Goal: Task Accomplishment & Management: Complete application form

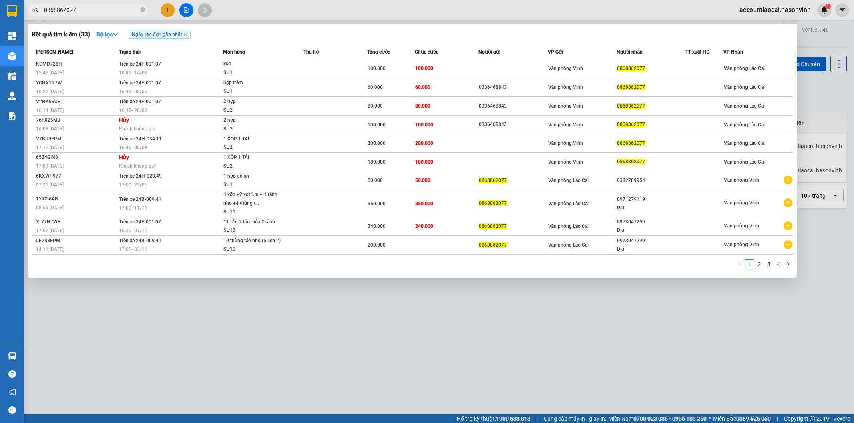
click at [168, 10] on div at bounding box center [427, 211] width 854 height 423
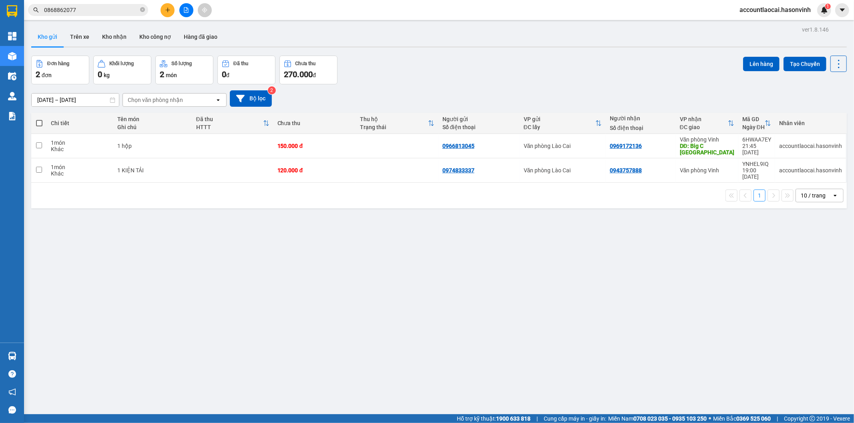
click at [168, 10] on icon "plus" at bounding box center [167, 10] width 4 height 0
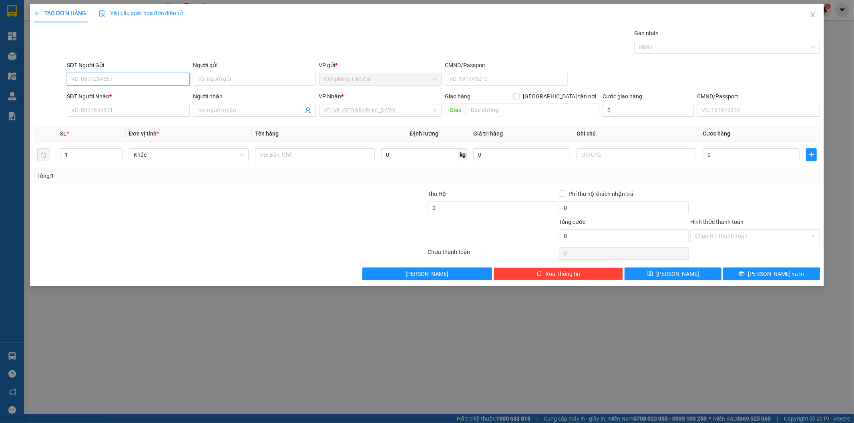
click at [112, 79] on input "SĐT Người Gửi" at bounding box center [128, 79] width 123 height 13
click at [114, 82] on input "2514" at bounding box center [128, 79] width 123 height 13
click at [99, 95] on div "0913322514" at bounding box center [128, 95] width 113 height 9
type input "0913322514"
type input "0967733887"
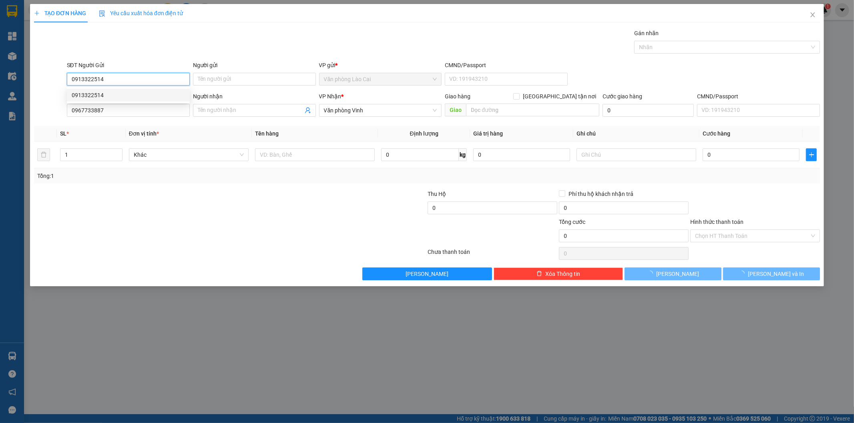
type input "400.000"
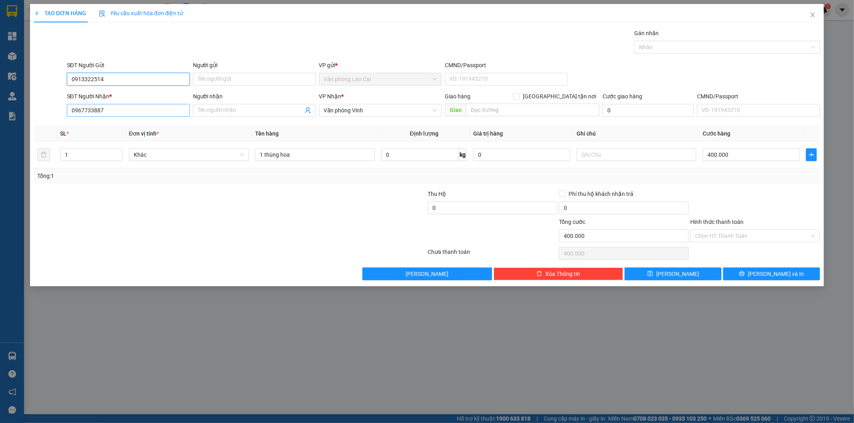
type input "0913322514"
drag, startPoint x: 114, startPoint y: 110, endPoint x: 6, endPoint y: 104, distance: 108.6
click at [6, 104] on div "TẠO ĐƠN HÀNG Yêu cầu xuất hóa đơn điện tử Transit Pickup Surcharge Ids Transit …" at bounding box center [427, 211] width 854 height 423
drag, startPoint x: 126, startPoint y: 79, endPoint x: 10, endPoint y: 85, distance: 115.8
click at [10, 85] on div "TẠO ĐƠN HÀNG Yêu cầu xuất hóa đơn điện tử Transit Pickup Surcharge Ids Transit …" at bounding box center [427, 211] width 854 height 423
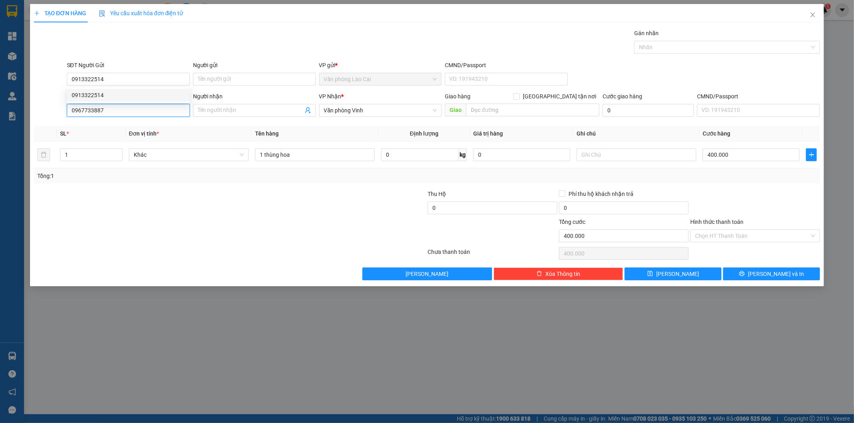
drag, startPoint x: 20, startPoint y: 105, endPoint x: 0, endPoint y: 101, distance: 20.7
click at [0, 101] on div "TẠO ĐƠN HÀNG Yêu cầu xuất hóa đơn điện tử Transit Pickup Surcharge Ids Transit …" at bounding box center [427, 211] width 854 height 423
paste input "13322514"
type input "0913322514"
click at [74, 152] on input "1" at bounding box center [91, 155] width 62 height 12
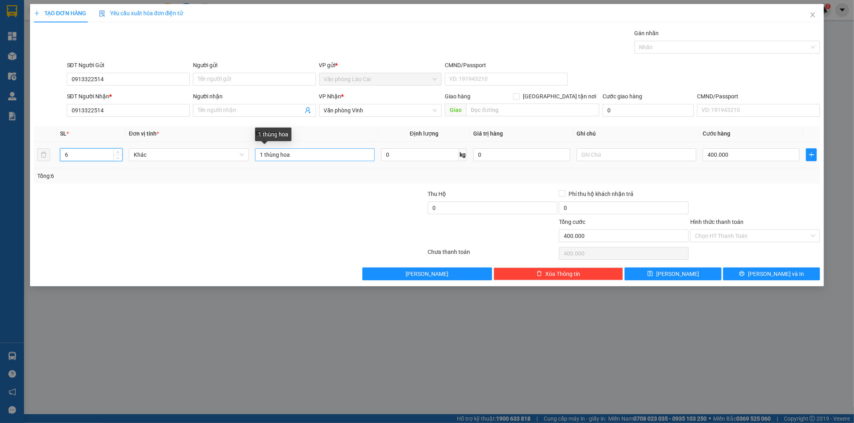
type input "6"
click at [261, 155] on input "1 thùng hoa" at bounding box center [315, 154] width 120 height 13
type input "6 thùng hoa"
drag, startPoint x: 117, startPoint y: 111, endPoint x: 0, endPoint y: 117, distance: 117.0
click at [0, 117] on div "TẠO ĐƠN HÀNG Yêu cầu xuất hóa đơn điện tử Transit Pickup Surcharge Ids Transit …" at bounding box center [427, 211] width 854 height 423
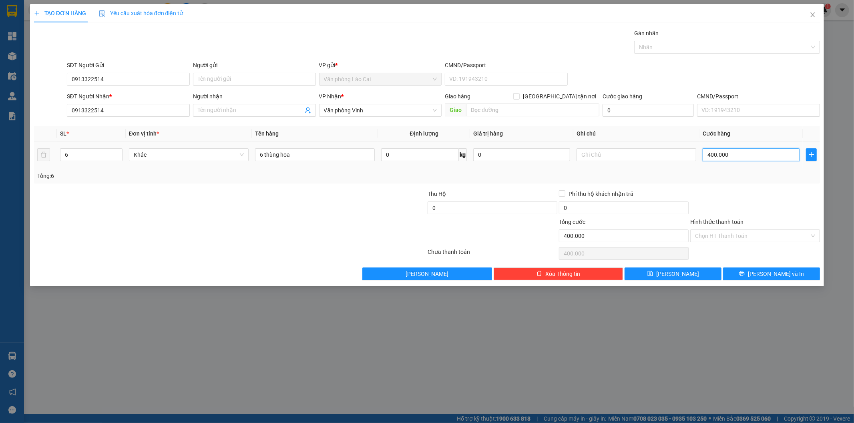
click at [750, 153] on input "400.000" at bounding box center [750, 154] width 97 height 13
type input "0"
drag, startPoint x: 134, startPoint y: 109, endPoint x: 0, endPoint y: 107, distance: 134.1
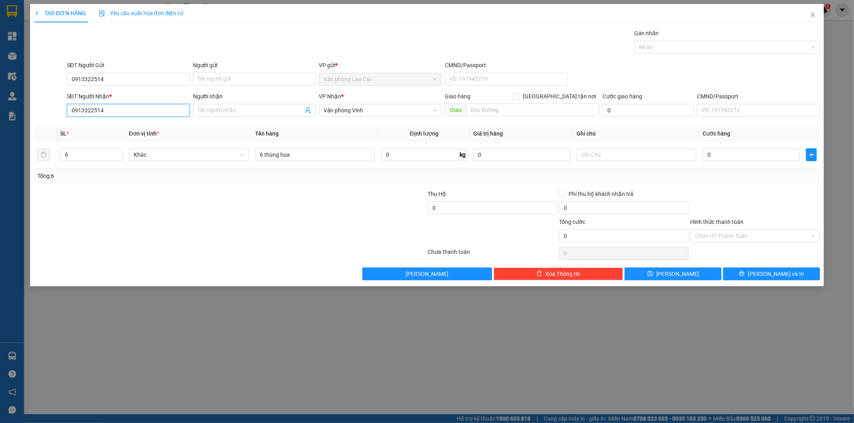
click at [0, 107] on div "TẠO ĐƠN HÀNG Yêu cầu xuất hóa đơn điện tử Transit Pickup Surcharge Ids Transit …" at bounding box center [427, 211] width 854 height 423
click at [631, 158] on input "text" at bounding box center [636, 154] width 120 height 13
click at [715, 154] on input "0" at bounding box center [750, 154] width 97 height 13
type input "1"
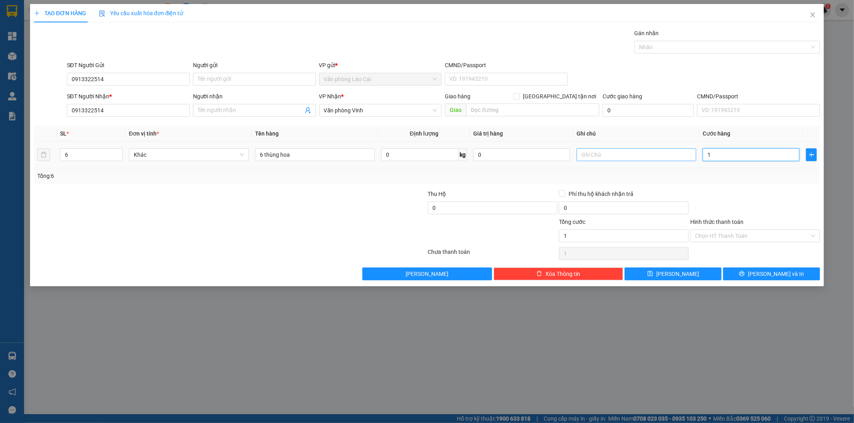
type input "1"
type input "1.000"
click at [624, 158] on input "text" at bounding box center [636, 154] width 120 height 13
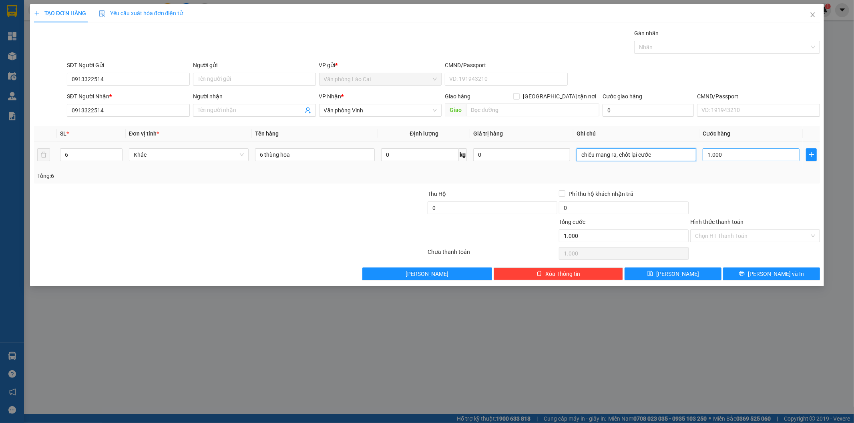
type input "chiều mang ra, chốt lại cước"
click at [742, 158] on input "1.000" at bounding box center [750, 154] width 97 height 13
type input "3"
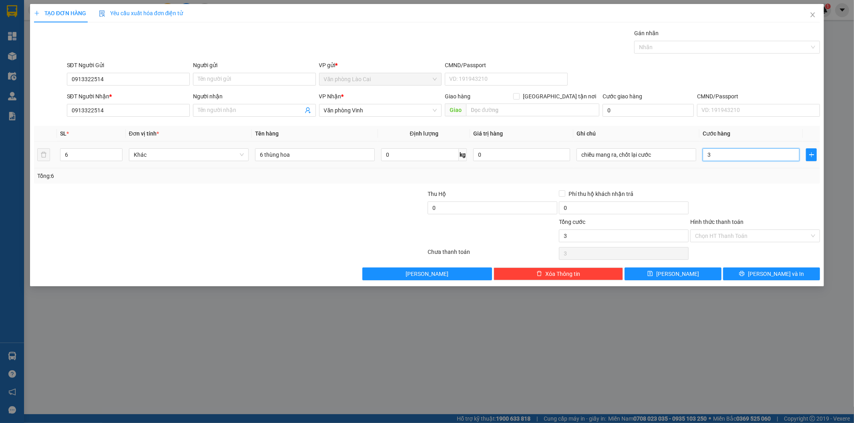
type input "30"
type input "300"
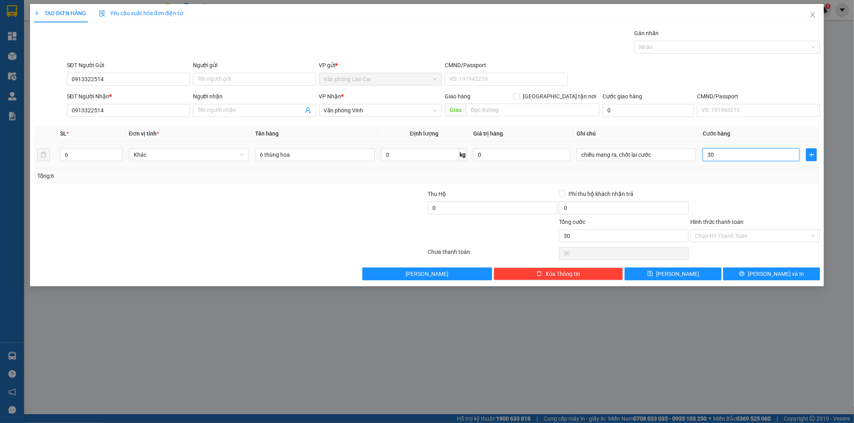
type input "300"
type input "3.000"
type input "30.000"
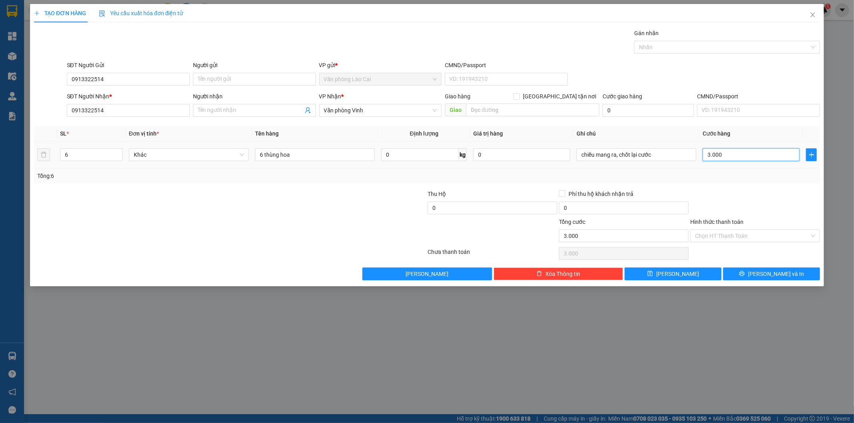
type input "30.000"
type input "300.000"
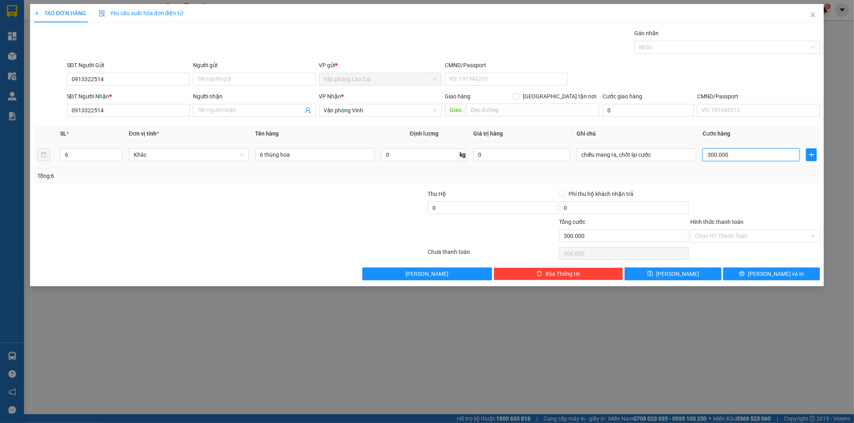
type input "3.000.000"
click at [675, 276] on span "[PERSON_NAME]" at bounding box center [677, 274] width 43 height 9
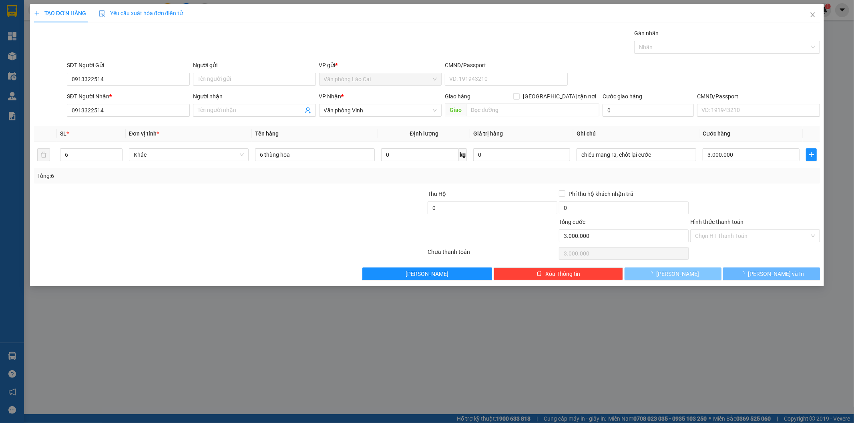
type input "0"
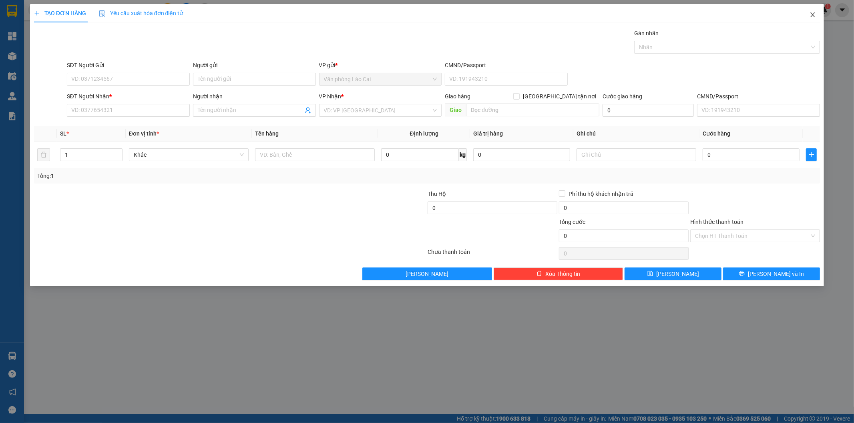
click at [810, 15] on icon "close" at bounding box center [812, 15] width 6 height 6
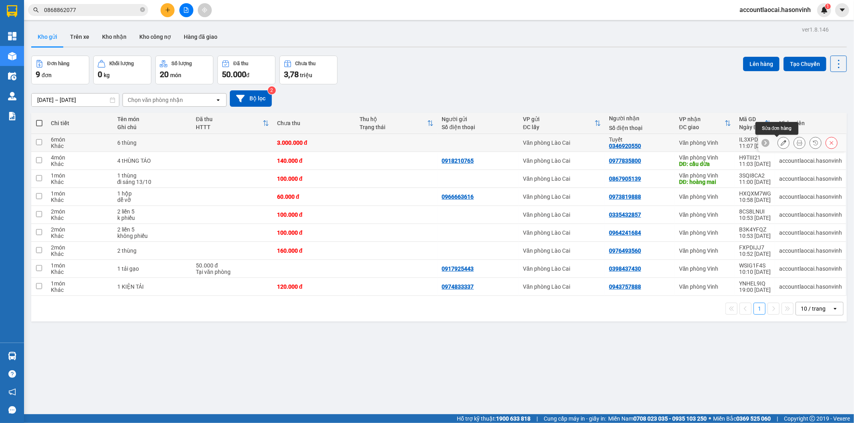
click at [780, 142] on icon at bounding box center [783, 143] width 6 height 6
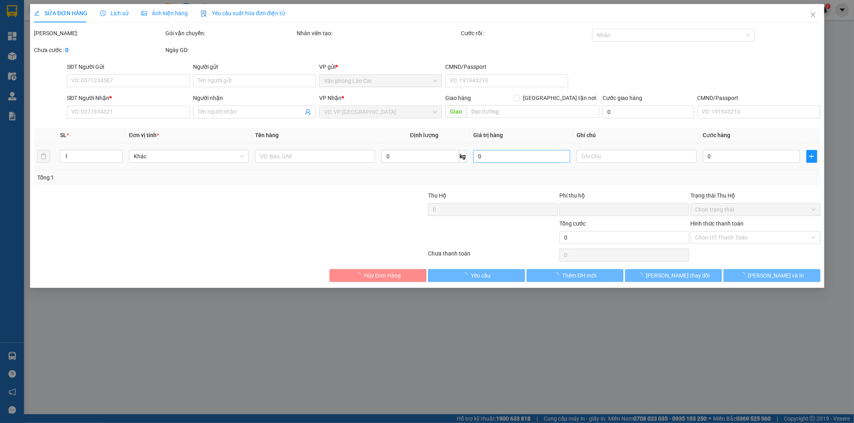
type input "0346920550"
type input "Tuyết"
type input "0"
type input "3.000.000"
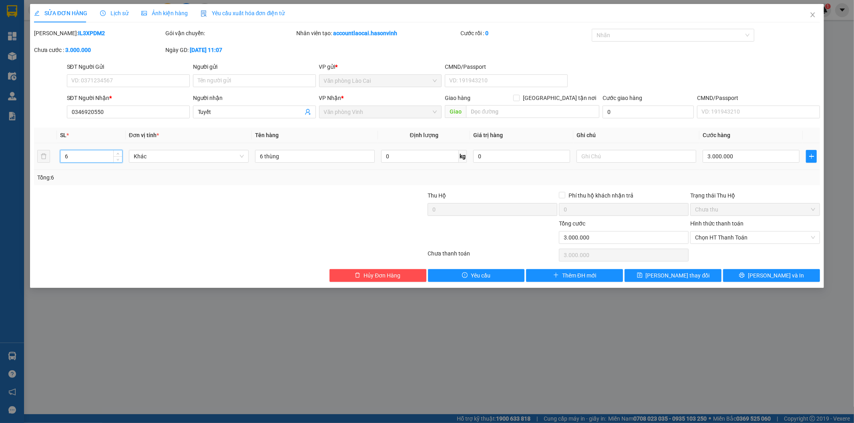
click at [72, 150] on input "6" at bounding box center [91, 156] width 62 height 12
type input "3"
drag, startPoint x: 262, startPoint y: 155, endPoint x: 281, endPoint y: 148, distance: 20.4
click at [267, 155] on input "6 thùng" at bounding box center [315, 156] width 120 height 13
type input "2 thùng to + 1 thùng bé"
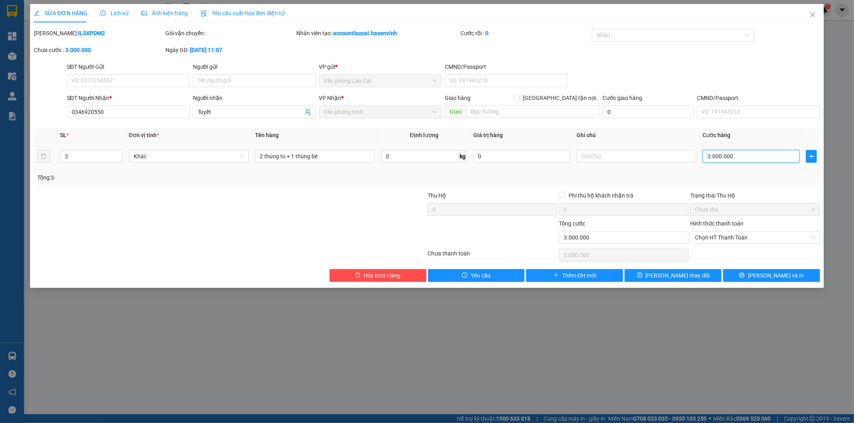
click at [740, 154] on input "3.000.000" at bounding box center [750, 156] width 97 height 13
type input "1"
type input "14"
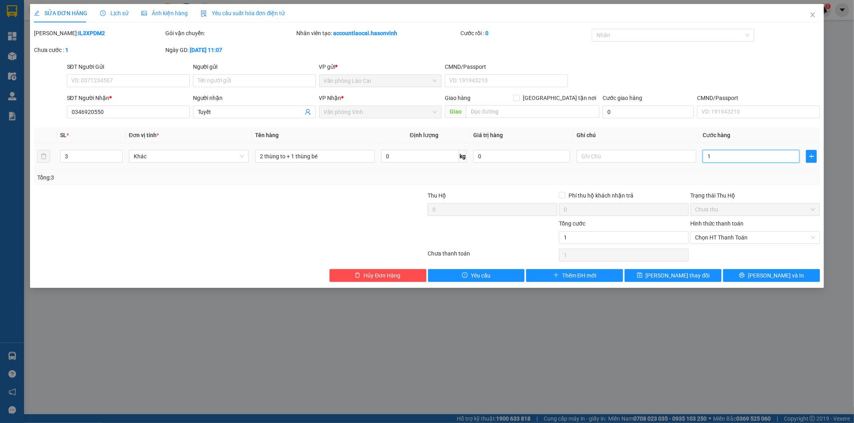
type input "14"
type input "140"
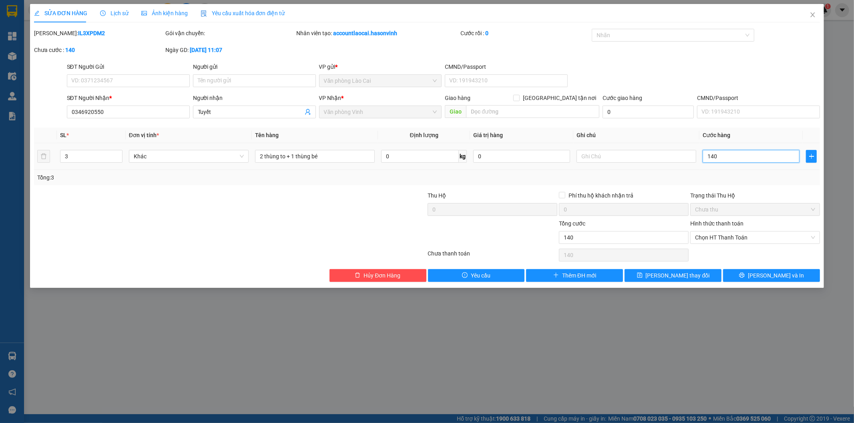
type input "1.400"
type input "14.000"
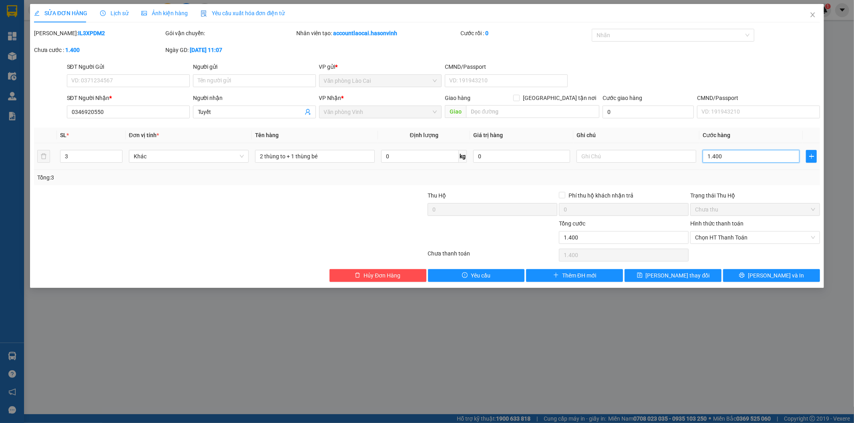
type input "14.000"
type input "140.000"
type input "1.400.000"
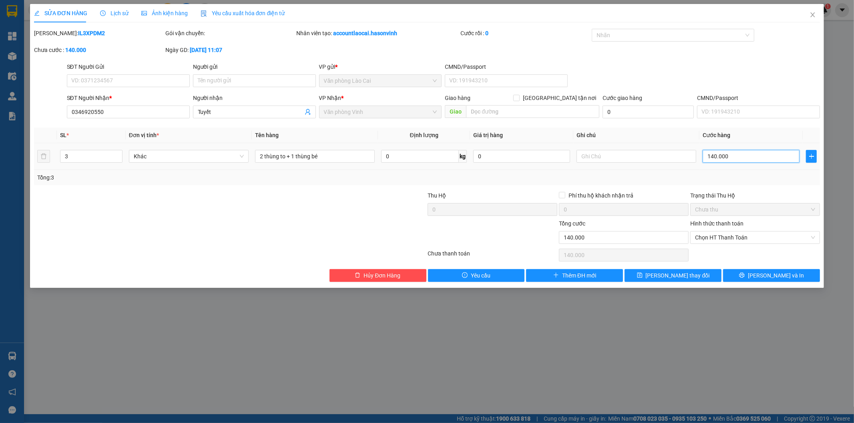
type input "1.400.000"
click at [662, 271] on span "[PERSON_NAME] thay đổi" at bounding box center [678, 275] width 64 height 9
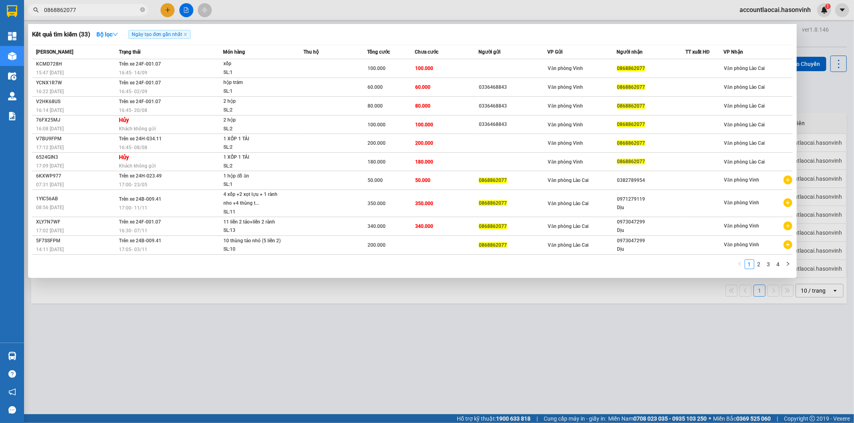
drag, startPoint x: 84, startPoint y: 5, endPoint x: 7, endPoint y: 37, distance: 83.6
click at [7, 37] on section "Kết quả tìm kiếm ( 33 ) Bộ lọc Ngày tạo đơn gần nhất Mã ĐH Trạng thái Món hàng …" at bounding box center [427, 211] width 854 height 423
click at [143, 8] on icon "close-circle" at bounding box center [142, 9] width 5 height 5
